Goal: Task Accomplishment & Management: Complete application form

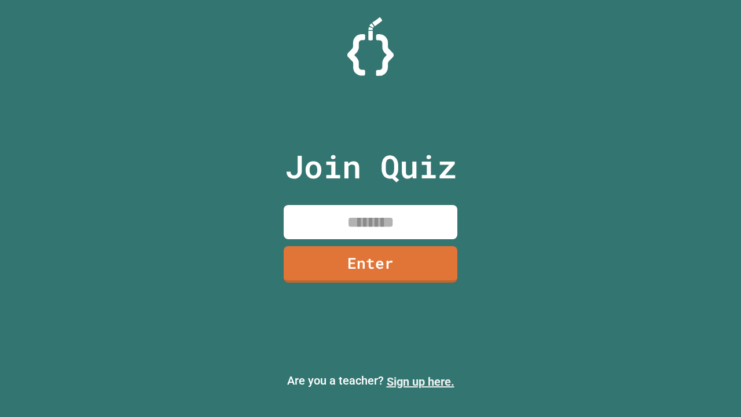
click at [420, 382] on link "Sign up here." at bounding box center [421, 382] width 68 height 14
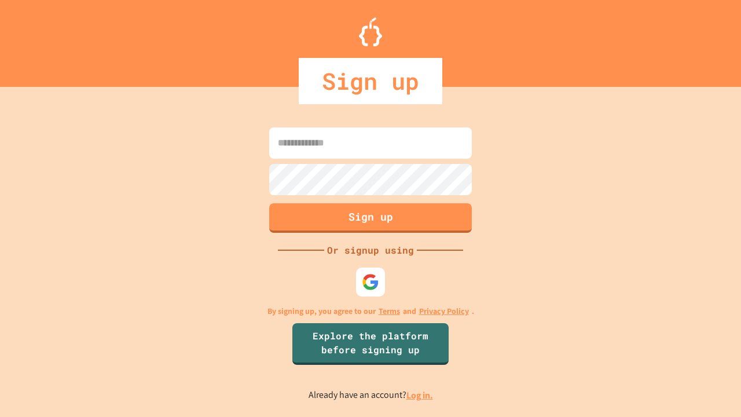
click at [420, 395] on link "Log in." at bounding box center [419, 395] width 27 height 12
